Goal: Information Seeking & Learning: Learn about a topic

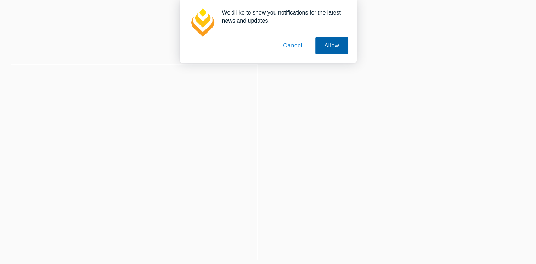
click at [333, 46] on button "Allow" at bounding box center [331, 46] width 33 height 18
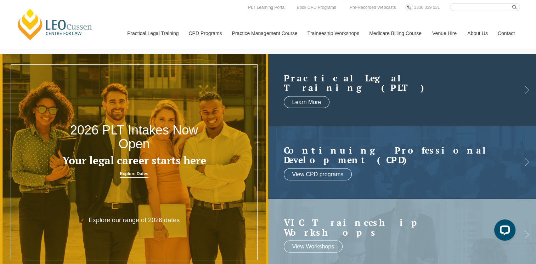
click at [364, 111] on link at bounding box center [402, 90] width 268 height 72
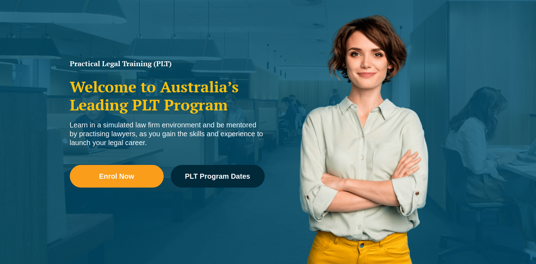
click at [223, 181] on link "PLT Program Dates" at bounding box center [218, 176] width 94 height 23
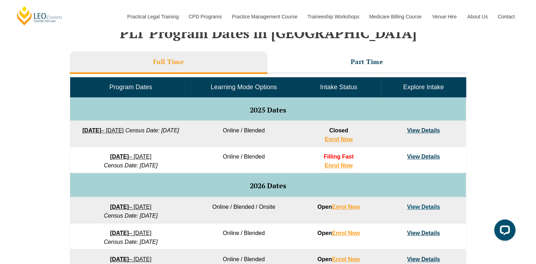
scroll to position [304, 0]
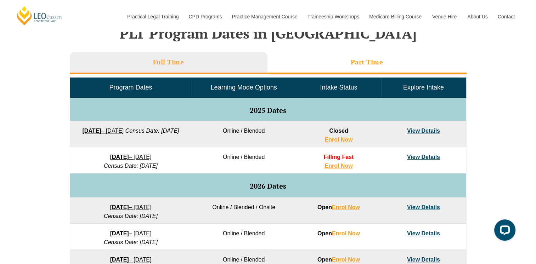
click at [370, 64] on h3 "Part Time" at bounding box center [367, 62] width 33 height 8
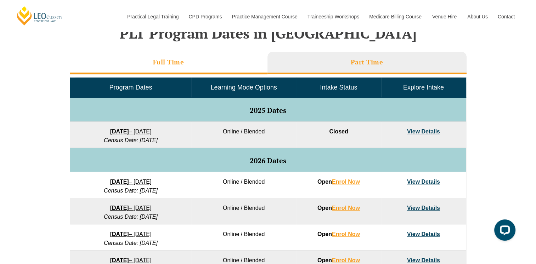
click at [215, 66] on li "Full Time" at bounding box center [169, 63] width 198 height 23
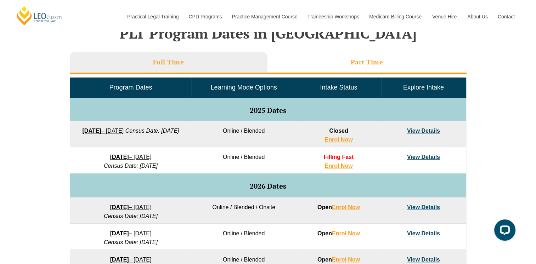
click at [313, 67] on li "Part Time" at bounding box center [367, 63] width 199 height 23
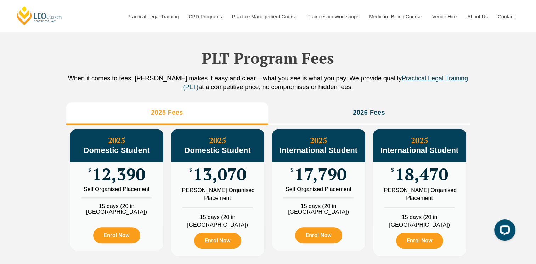
scroll to position [690, 0]
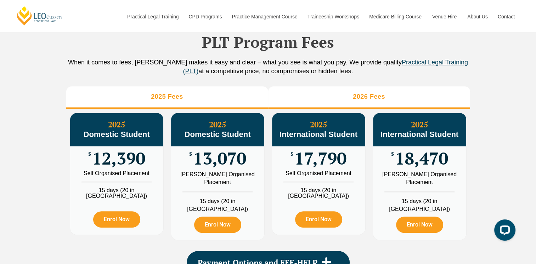
click at [366, 96] on h3 "2026 Fees" at bounding box center [369, 97] width 32 height 8
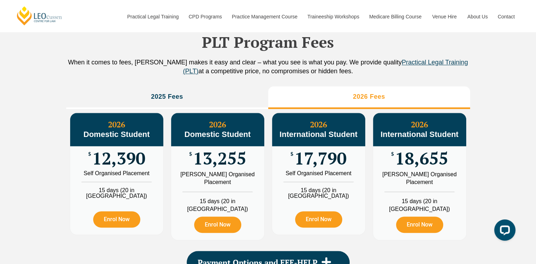
scroll to position [791, 0]
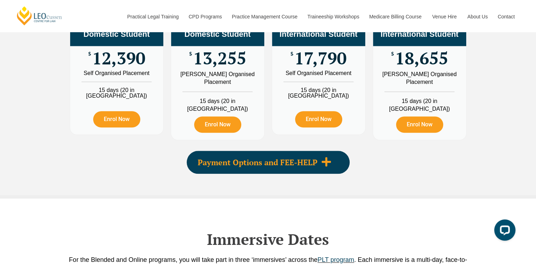
click at [330, 157] on icon at bounding box center [326, 162] width 11 height 11
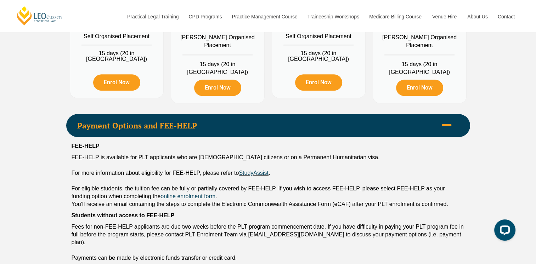
scroll to position [830, 0]
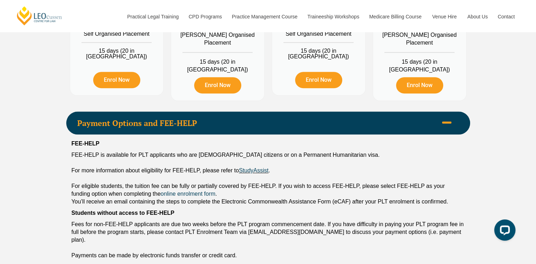
click at [446, 117] on icon at bounding box center [447, 122] width 11 height 11
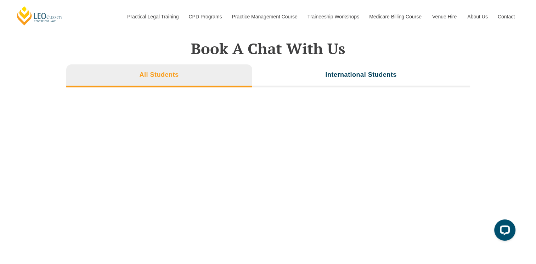
scroll to position [2297, 0]
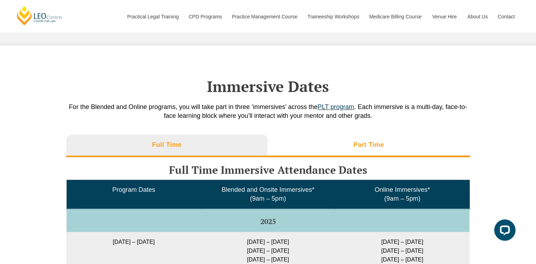
scroll to position [1084, 0]
